Goal: Information Seeking & Learning: Find contact information

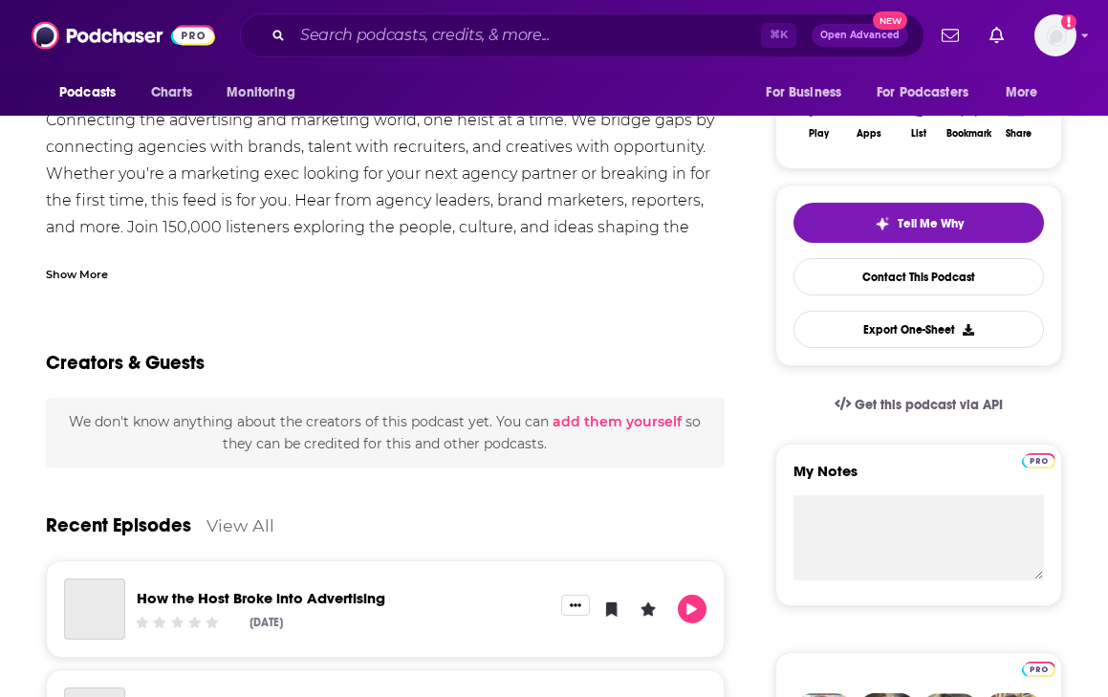
scroll to position [170, 0]
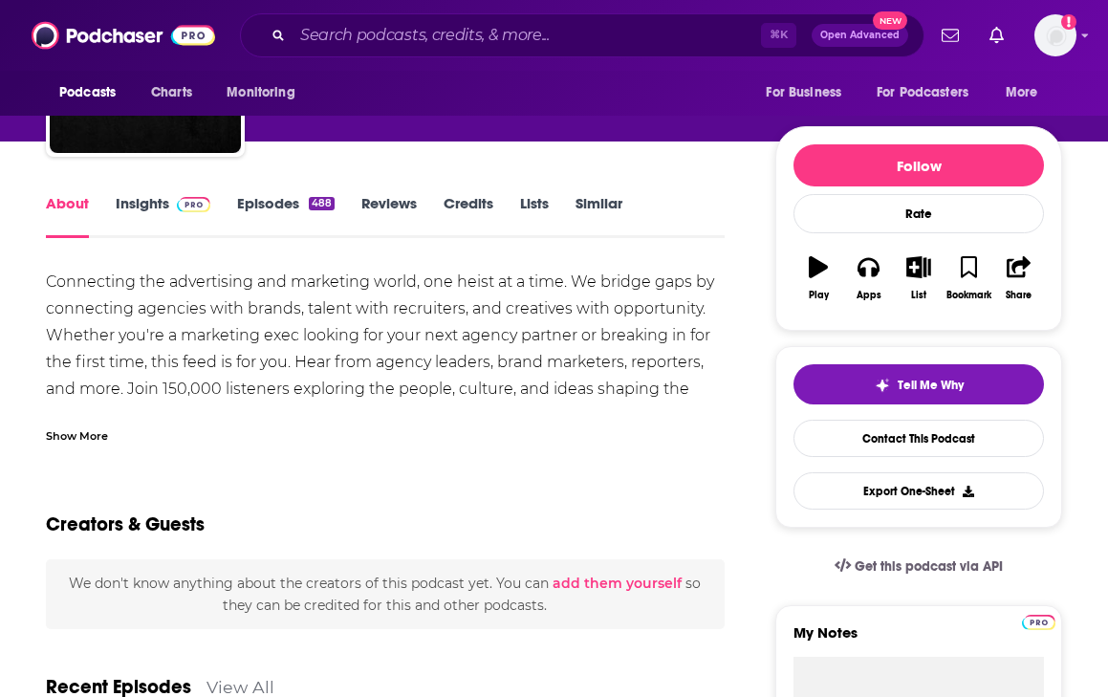
click at [159, 200] on link "Insights" at bounding box center [163, 216] width 95 height 44
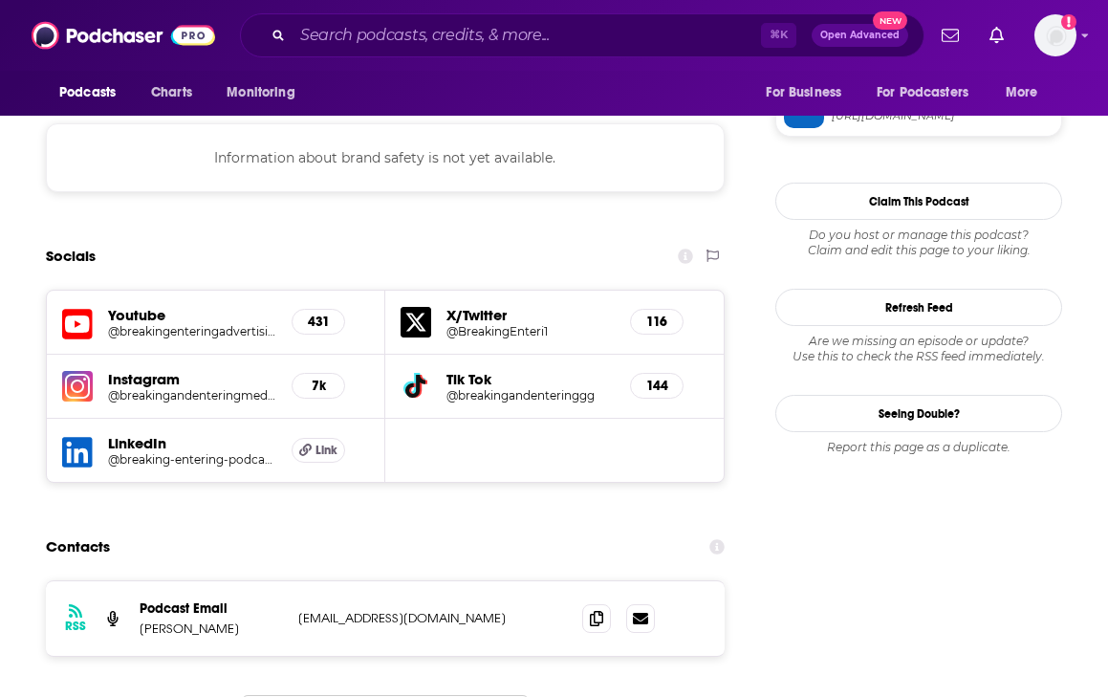
scroll to position [1868, 0]
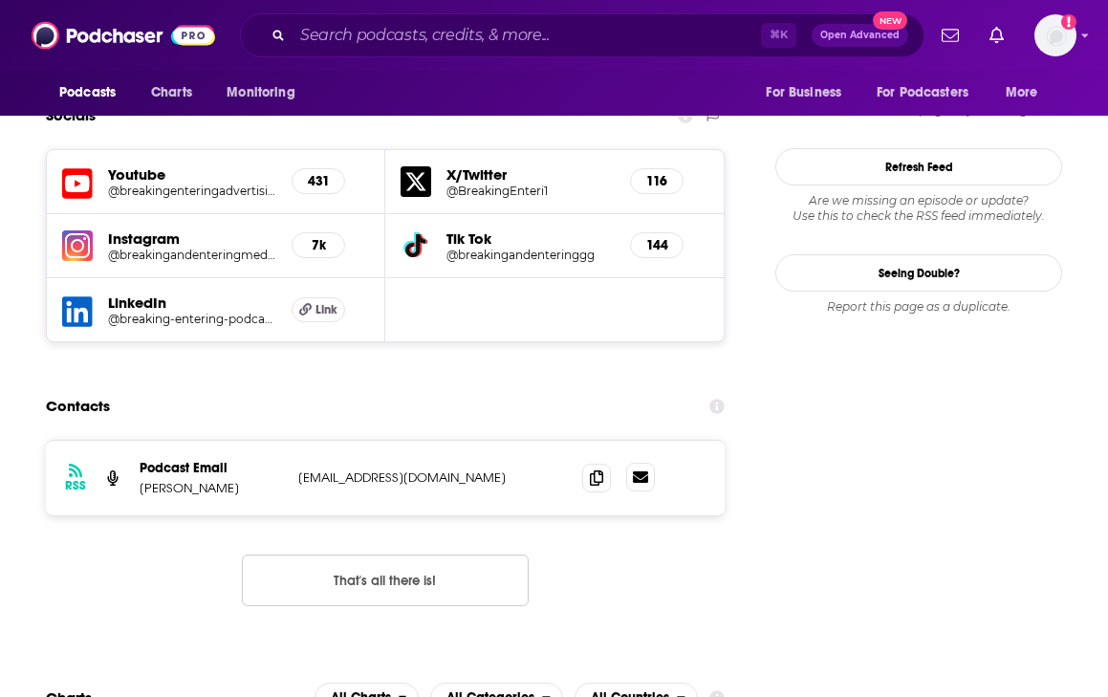
click at [649, 463] on link at bounding box center [640, 477] width 29 height 29
click at [596, 469] on icon at bounding box center [596, 476] width 13 height 15
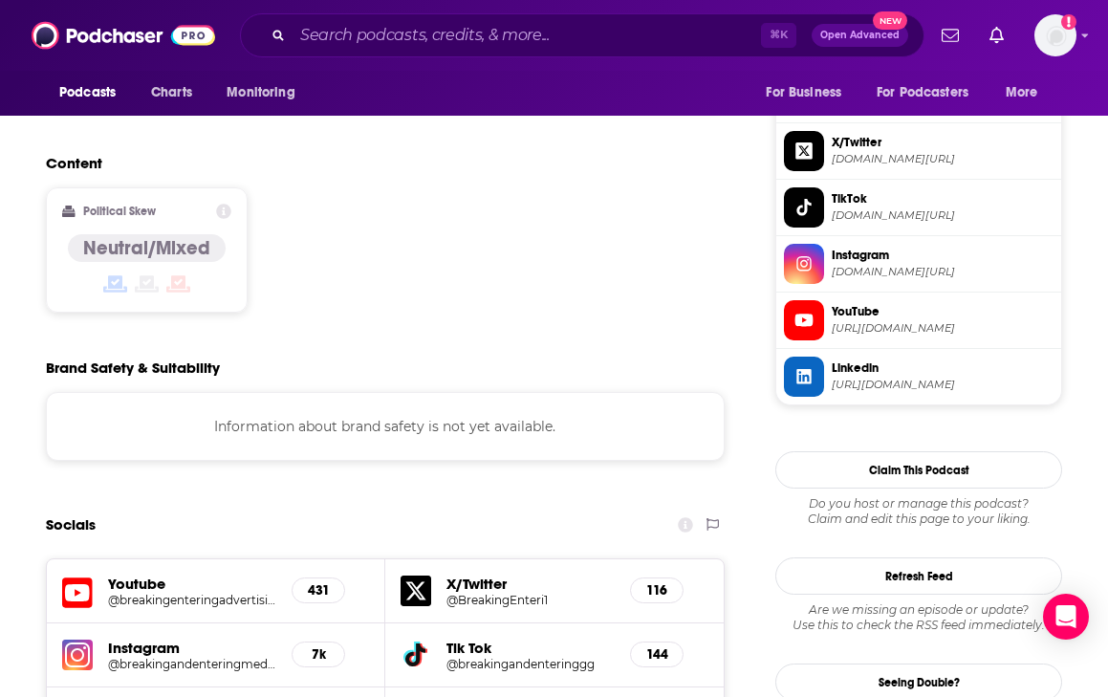
scroll to position [1456, 0]
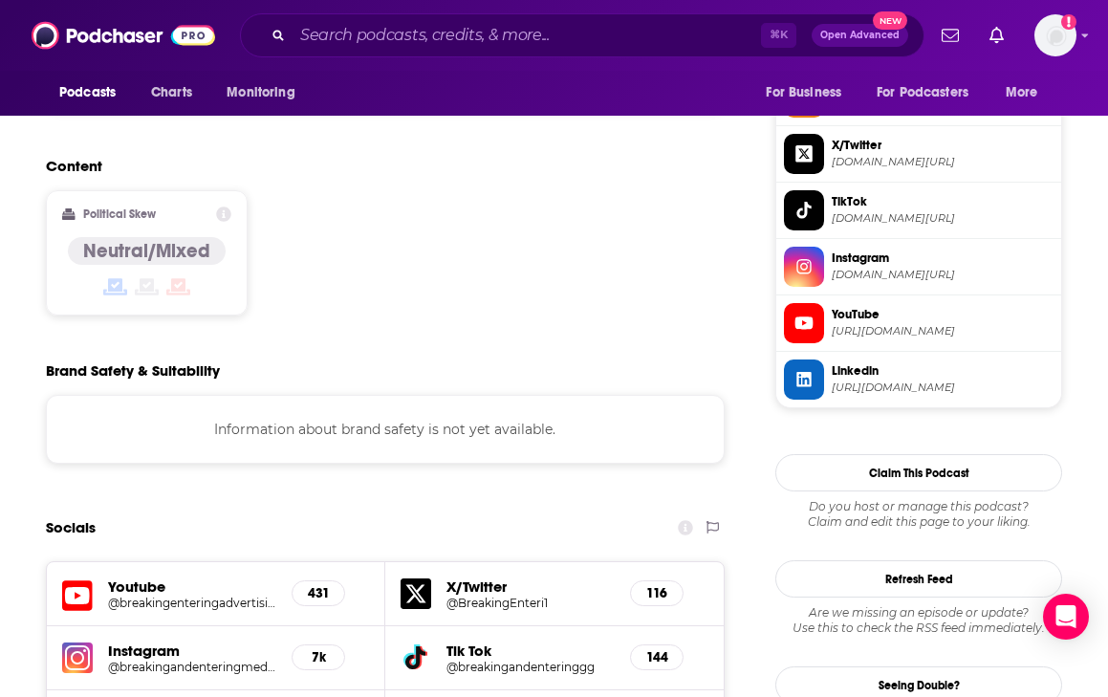
click at [468, 395] on div "Information about brand safety is not yet available." at bounding box center [385, 429] width 678 height 69
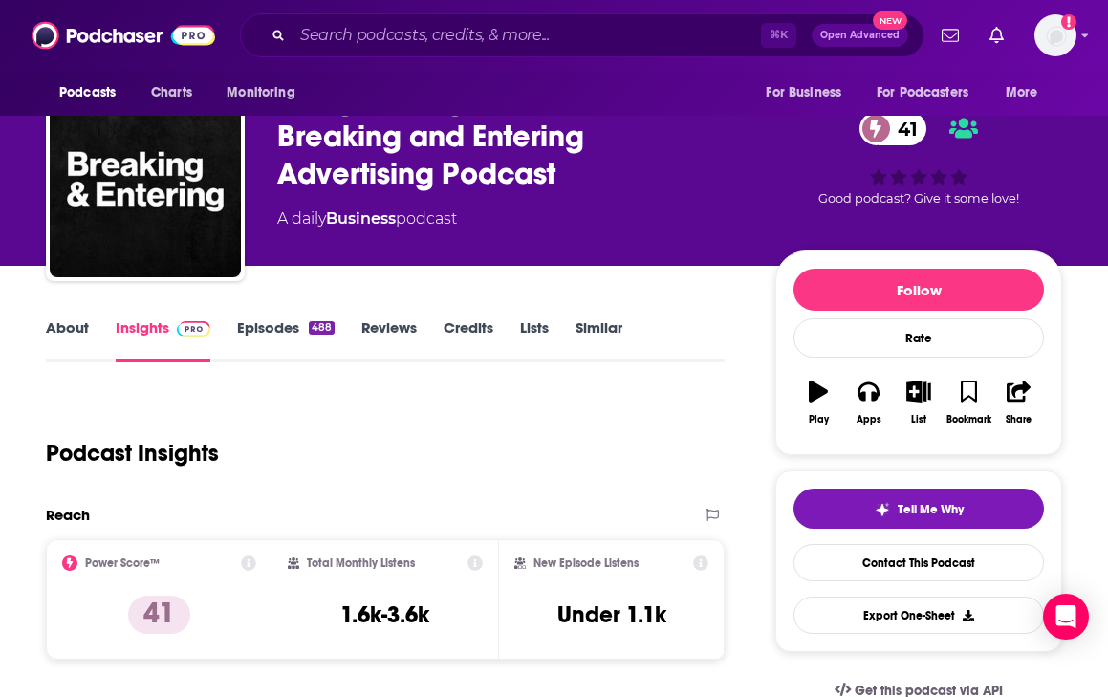
scroll to position [0, 0]
